Goal: Use online tool/utility: Utilize a website feature to perform a specific function

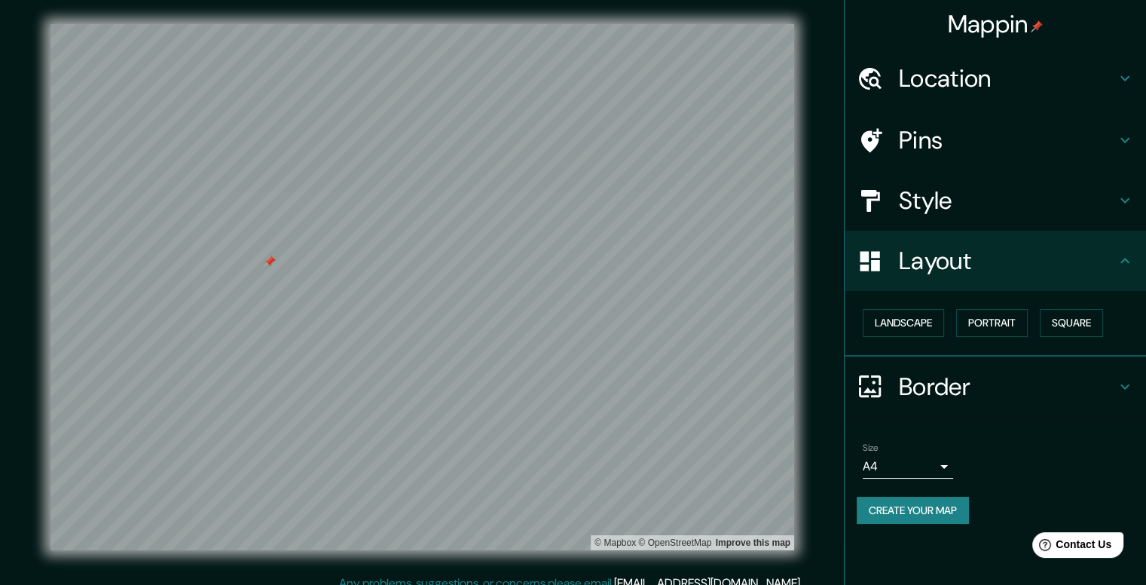
click at [1119, 210] on div "Style" at bounding box center [996, 200] width 302 height 60
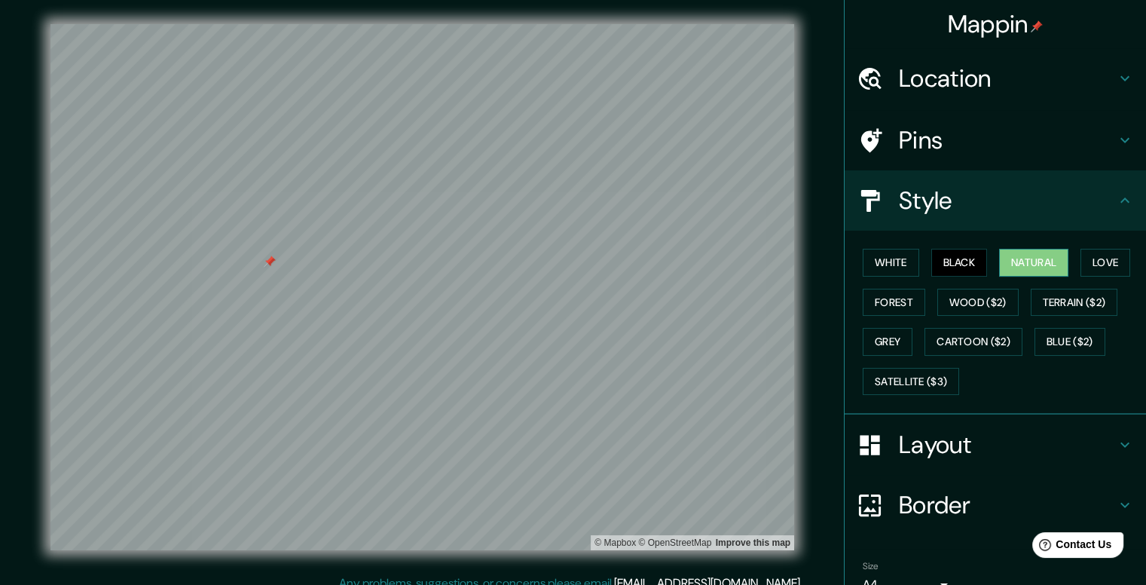
click at [1047, 258] on button "Natural" at bounding box center [1033, 263] width 69 height 28
drag, startPoint x: 1106, startPoint y: 249, endPoint x: 1101, endPoint y: 259, distance: 11.1
click at [1105, 249] on button "Love" at bounding box center [1106, 263] width 50 height 28
click at [1028, 268] on button "Natural" at bounding box center [1033, 263] width 69 height 28
drag, startPoint x: 954, startPoint y: 264, endPoint x: 877, endPoint y: 263, distance: 76.1
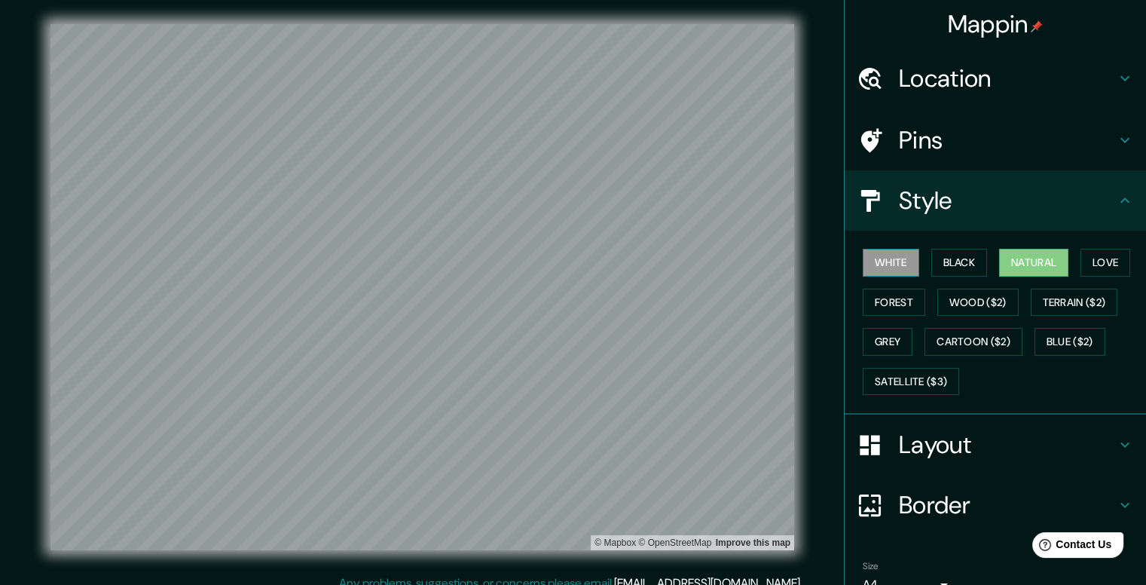
click at [956, 263] on button "Black" at bounding box center [960, 263] width 57 height 28
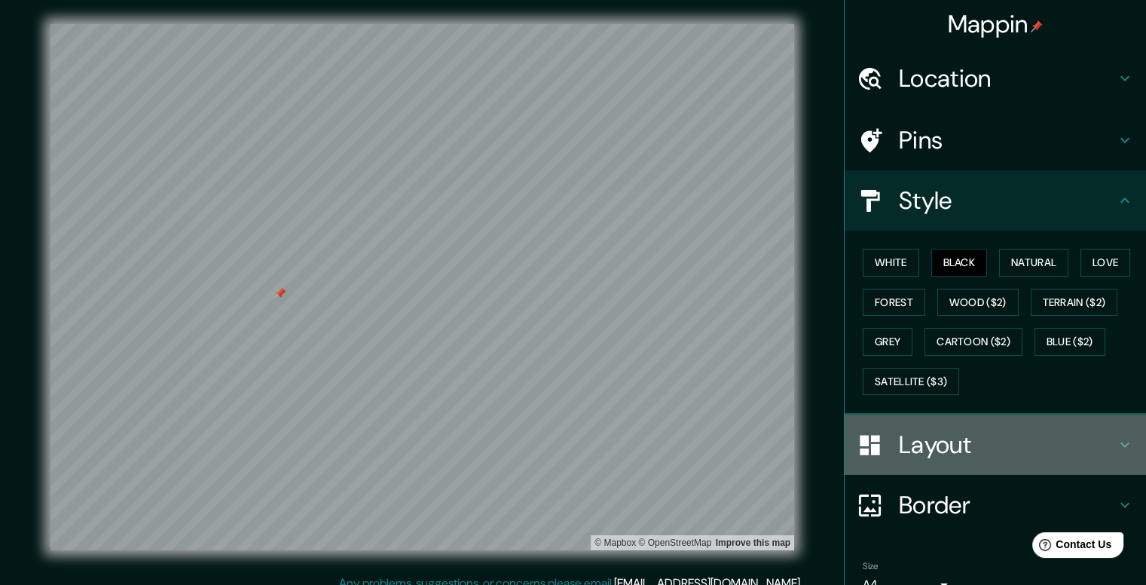
click at [1043, 434] on h4 "Layout" at bounding box center [1007, 445] width 217 height 30
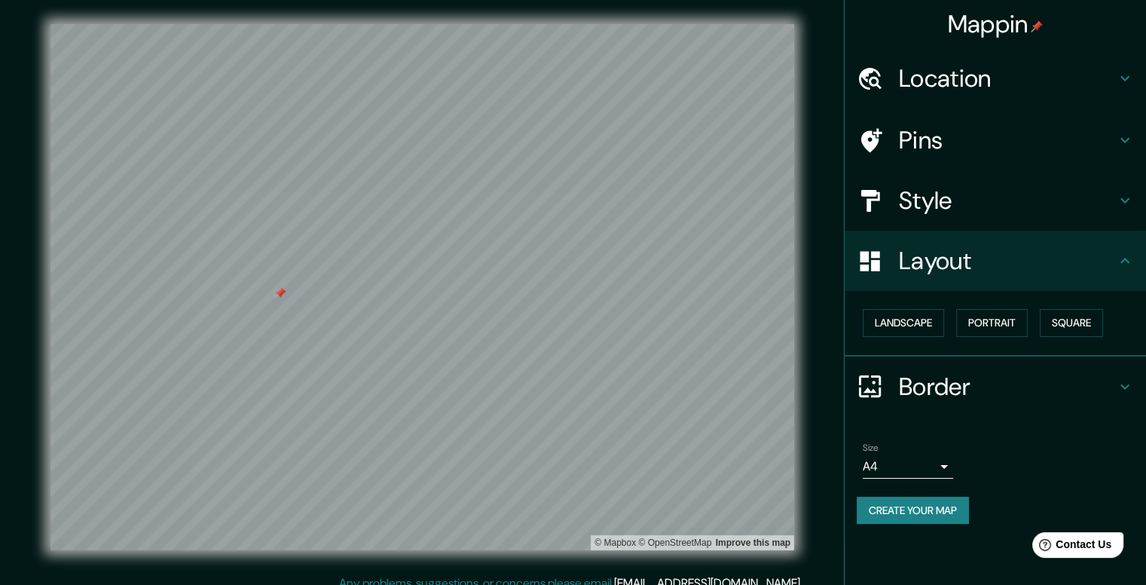
click at [1134, 269] on div "Layout" at bounding box center [996, 261] width 302 height 60
click at [1006, 324] on button "Portrait" at bounding box center [993, 323] width 72 height 28
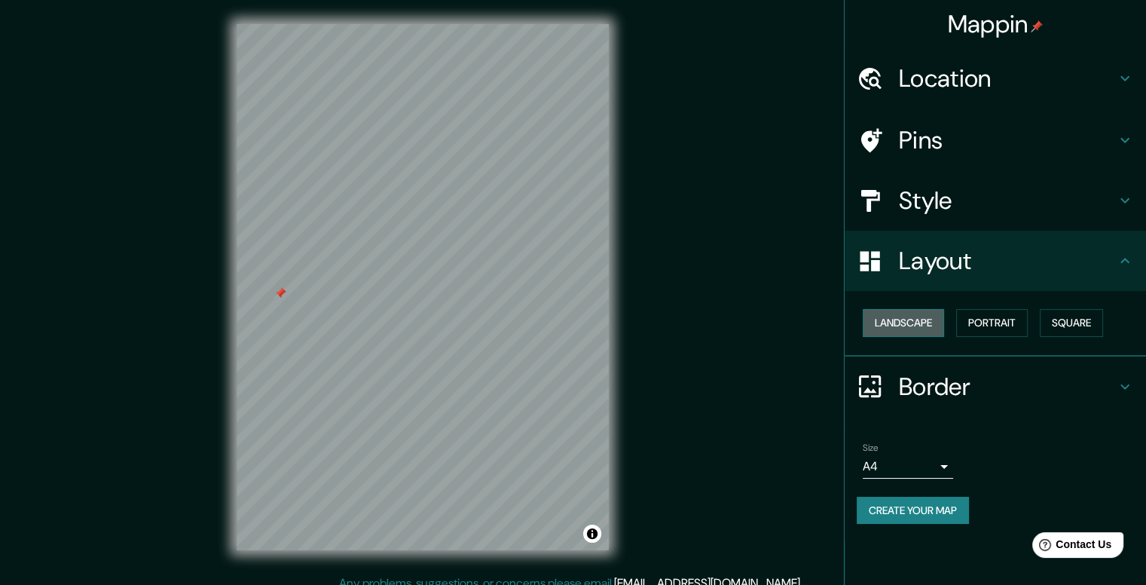
click at [938, 324] on button "Landscape" at bounding box center [903, 323] width 81 height 28
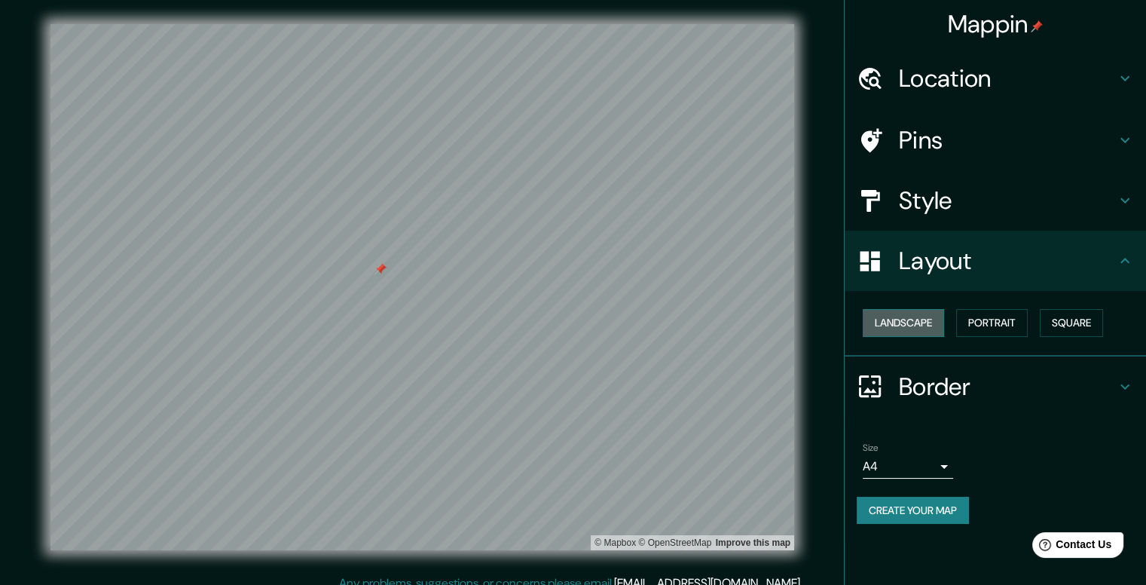
click at [932, 326] on button "Landscape" at bounding box center [903, 323] width 81 height 28
click at [1066, 240] on div "Layout" at bounding box center [996, 261] width 302 height 60
click at [1109, 260] on h4 "Layout" at bounding box center [1007, 261] width 217 height 30
click at [1125, 190] on div "Style" at bounding box center [996, 200] width 302 height 60
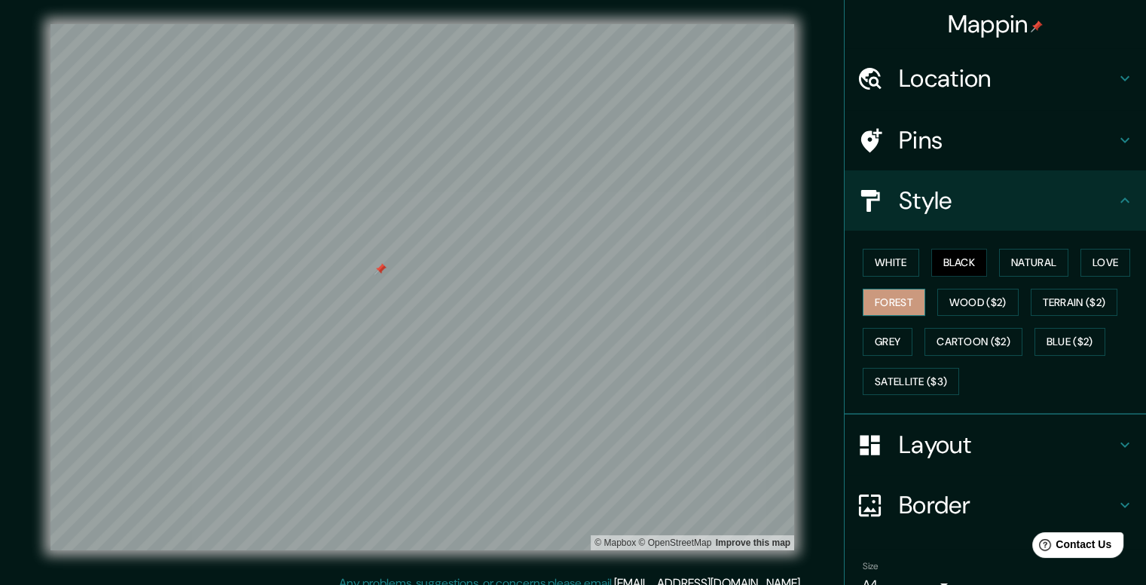
click at [896, 309] on button "Forest" at bounding box center [894, 303] width 63 height 28
click at [963, 261] on button "Black" at bounding box center [960, 263] width 57 height 28
